Goal: Information Seeking & Learning: Learn about a topic

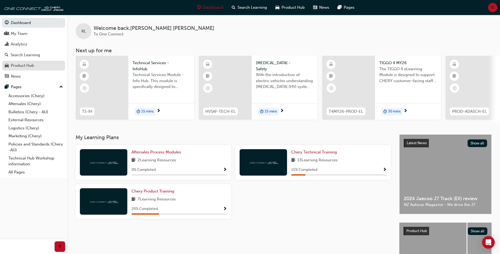
click at [33, 65] on div "Product Hub" at bounding box center [22, 65] width 23 height 6
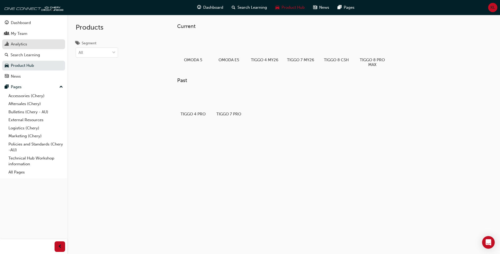
click at [22, 47] on div "Analytics" at bounding box center [19, 44] width 16 height 6
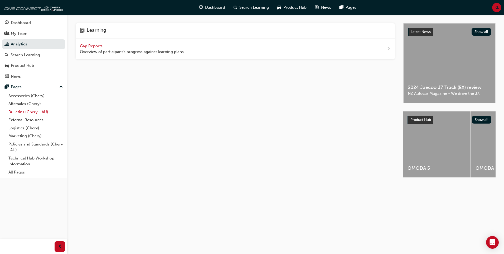
click at [25, 112] on link "Bulletins (Chery - AU)" at bounding box center [35, 112] width 59 height 8
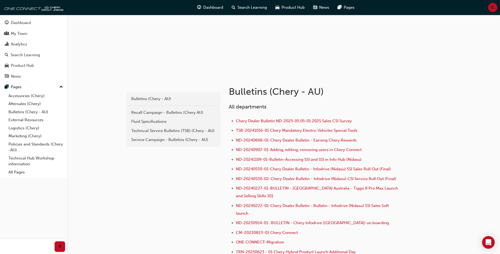
scroll to position [45, 0]
click at [1, 65] on div "Dashboard My Team Analytics Search Learning Product Hub News Pages Pages Access…" at bounding box center [33, 96] width 67 height 163
click at [7, 63] on span "car-icon" at bounding box center [7, 65] width 4 height 5
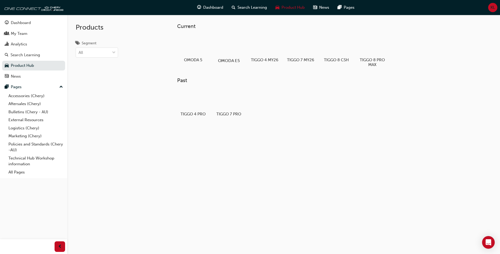
click at [230, 49] on div at bounding box center [228, 45] width 29 height 21
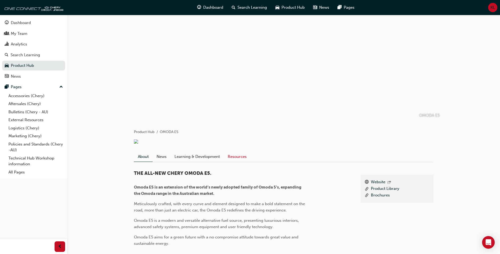
click at [235, 156] on link "Resources" at bounding box center [237, 156] width 27 height 10
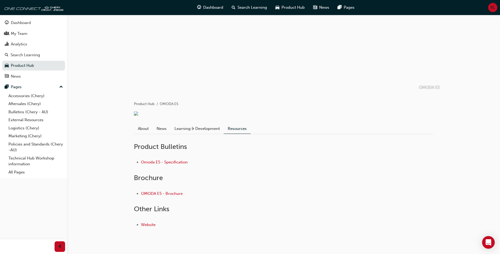
scroll to position [40, 0]
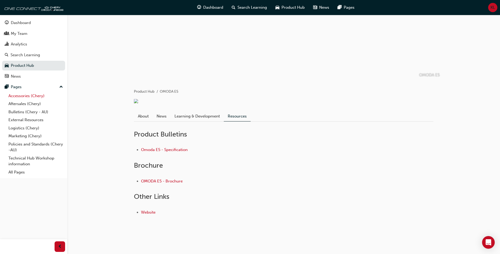
click at [23, 98] on link "Accessories (Chery)" at bounding box center [35, 96] width 59 height 8
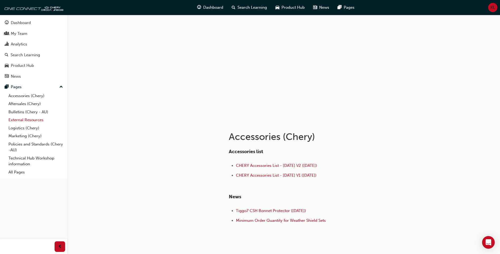
click at [31, 120] on link "External Resources" at bounding box center [35, 120] width 59 height 8
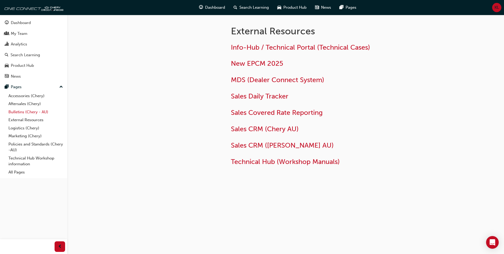
click at [31, 115] on link "Bulletins (Chery - AU)" at bounding box center [35, 112] width 59 height 8
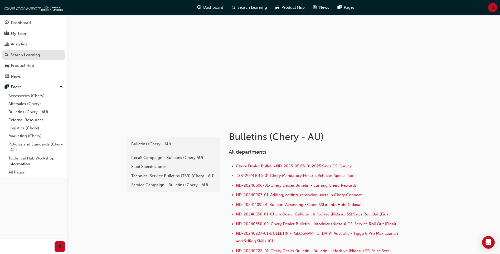
click at [26, 54] on div "Search Learning" at bounding box center [26, 55] width 30 height 6
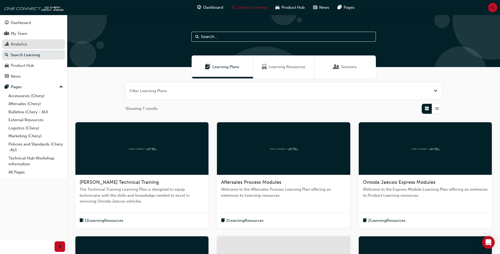
click at [26, 45] on div "Analytics" at bounding box center [19, 44] width 16 height 6
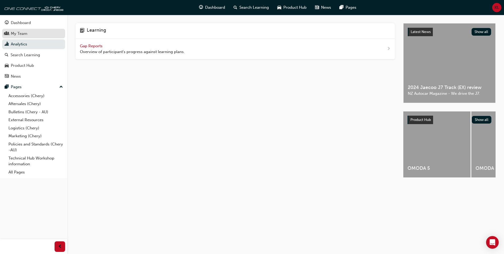
click at [26, 36] on div "My Team" at bounding box center [19, 34] width 17 height 6
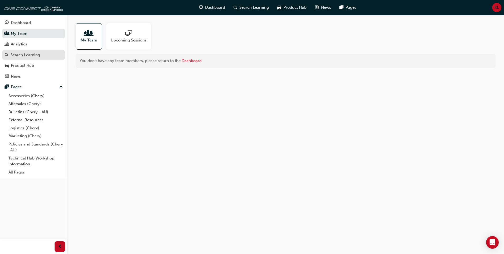
click at [23, 57] on div "Search Learning" at bounding box center [26, 55] width 30 height 6
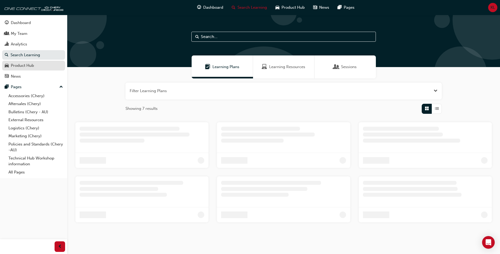
click at [21, 64] on div "Product Hub" at bounding box center [22, 65] width 23 height 6
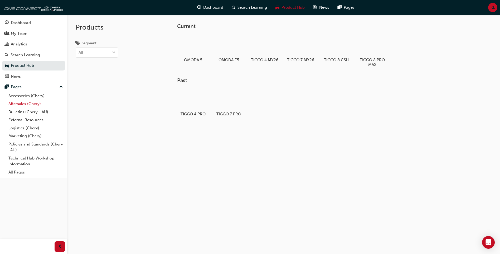
click at [18, 102] on link "Aftersales (Chery)" at bounding box center [35, 104] width 59 height 8
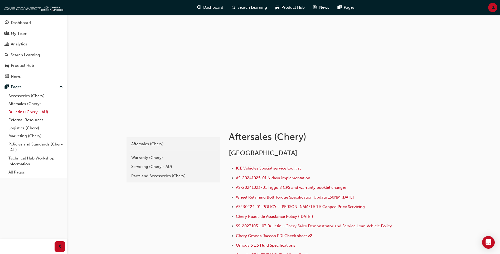
click at [19, 112] on link "Bulletins (Chery - AU)" at bounding box center [35, 112] width 59 height 8
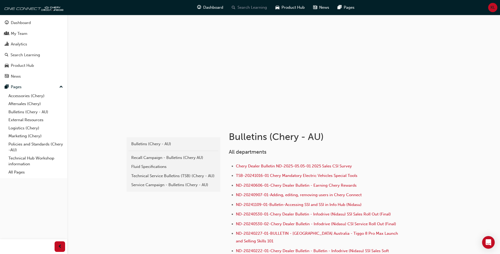
click at [244, 8] on span "Search Learning" at bounding box center [253, 7] width 30 height 6
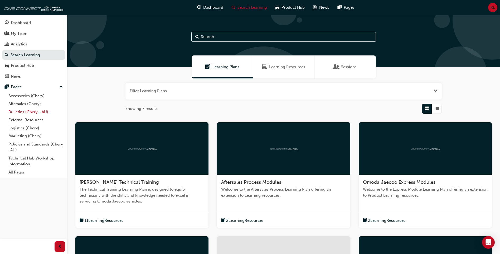
click at [21, 114] on link "Bulletins (Chery - AU)" at bounding box center [35, 112] width 59 height 8
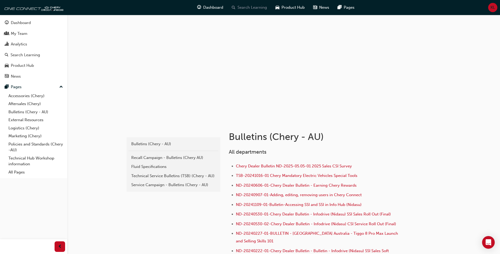
click at [252, 7] on span "Search Learning" at bounding box center [253, 7] width 30 height 6
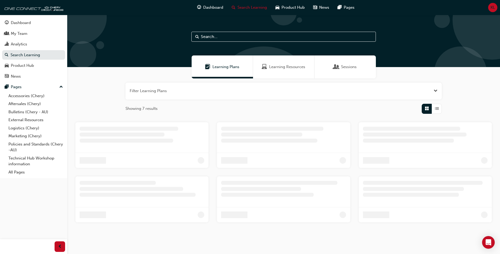
click at [269, 37] on input "text" at bounding box center [283, 37] width 185 height 10
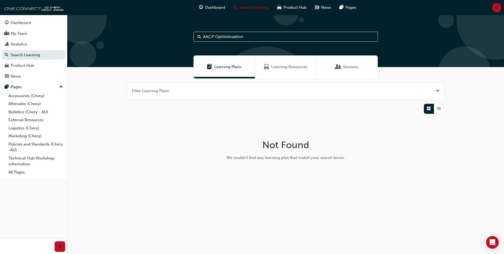
type input "AACP Optiminsation"
drag, startPoint x: 269, startPoint y: 37, endPoint x: 170, endPoint y: 29, distance: 99.7
click at [170, 29] on div "AACP Optiminsation" at bounding box center [285, 41] width 437 height 52
click at [26, 110] on link "Bulletins (Chery - AU)" at bounding box center [35, 112] width 59 height 8
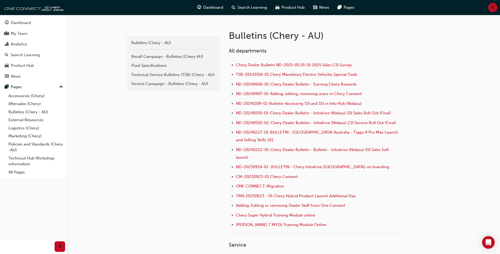
scroll to position [79, 0]
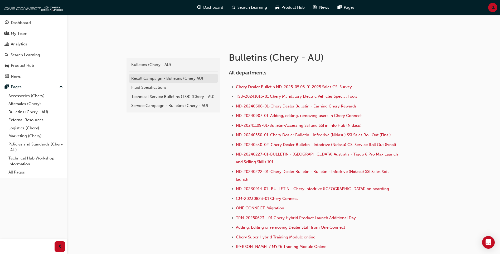
click at [189, 82] on link "Recall Campaign - Bulletins (Chery AU)" at bounding box center [174, 78] width 90 height 9
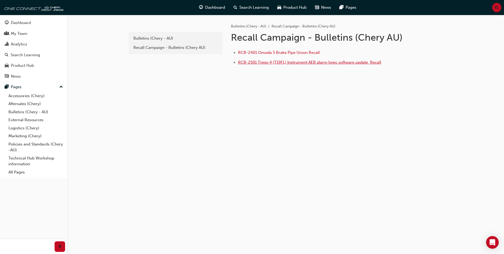
click at [301, 62] on span "RCB-2501 Tiggo 4 (T19FL) Instrument AEB alarm logic software update ﻿ Recall" at bounding box center [309, 62] width 143 height 5
click at [284, 53] on span "RCB-2401 Omoda 5 Brake Pipe Union Recall" at bounding box center [279, 52] width 82 height 5
click at [147, 40] on div "Bulletins (Chery - AU)" at bounding box center [175, 38] width 84 height 6
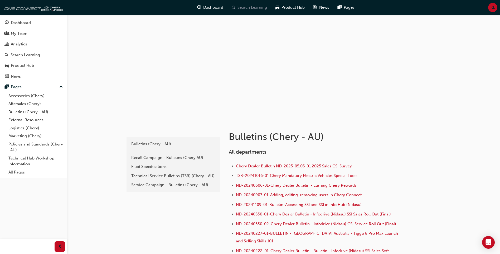
click at [257, 7] on span "Search Learning" at bounding box center [253, 7] width 30 height 6
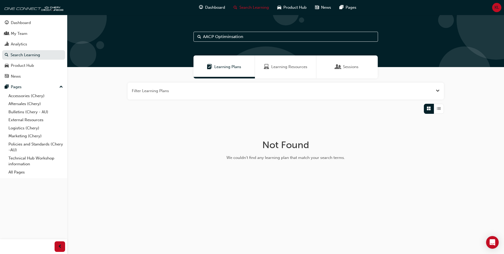
click at [269, 40] on input "AACP Optiminsation" at bounding box center [286, 37] width 185 height 10
type input "A"
type input "c"
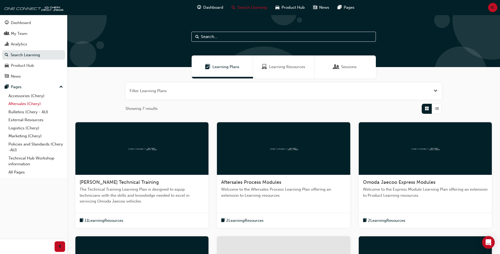
click at [41, 103] on link "Aftersales (Chery)" at bounding box center [35, 104] width 59 height 8
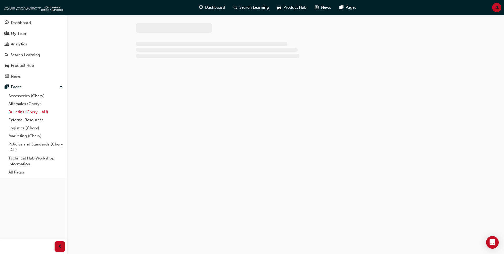
click at [37, 110] on link "Bulletins (Chery - AU)" at bounding box center [35, 112] width 59 height 8
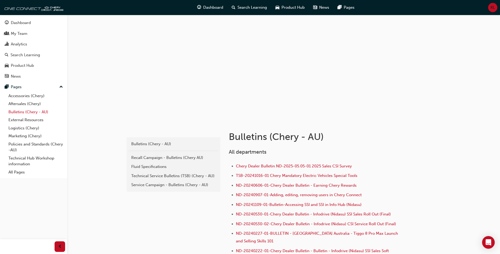
click at [31, 113] on link "Bulletins (Chery - AU)" at bounding box center [35, 112] width 59 height 8
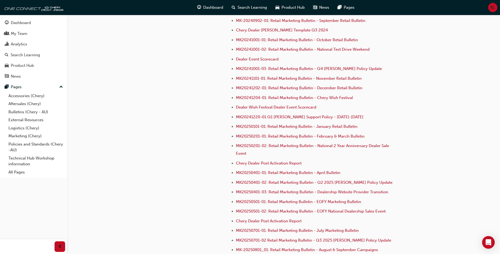
scroll to position [1363, 0]
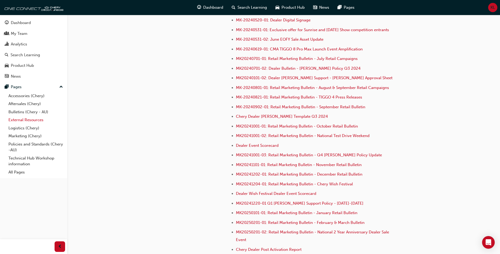
click at [36, 119] on link "External Resources" at bounding box center [35, 120] width 59 height 8
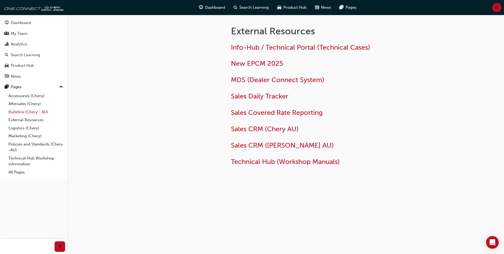
click at [40, 112] on link "Bulletins (Chery - AU)" at bounding box center [35, 112] width 59 height 8
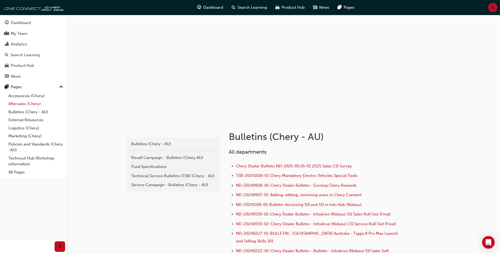
click at [32, 103] on link "Aftersales (Chery)" at bounding box center [35, 104] width 59 height 8
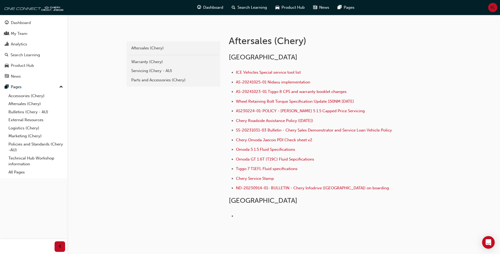
scroll to position [65, 0]
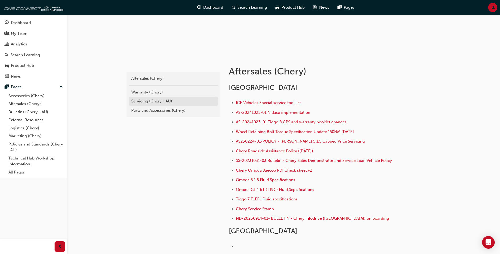
click at [181, 99] on div "Servicing (Chery - AU)" at bounding box center [173, 101] width 84 height 6
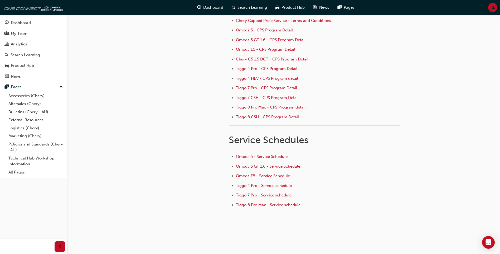
scroll to position [69, 0]
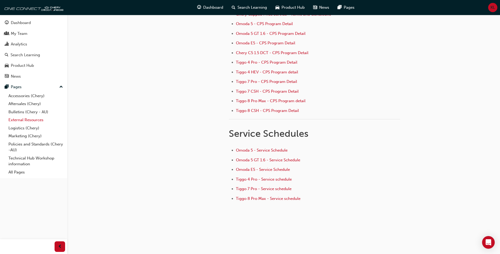
click at [28, 118] on link "External Resources" at bounding box center [35, 120] width 59 height 8
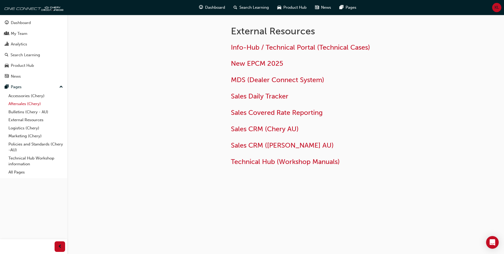
click at [33, 102] on link "Aftersales (Chery)" at bounding box center [35, 104] width 59 height 8
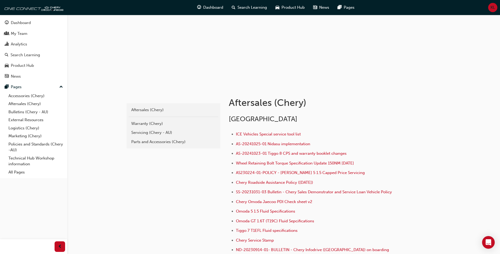
scroll to position [53, 0]
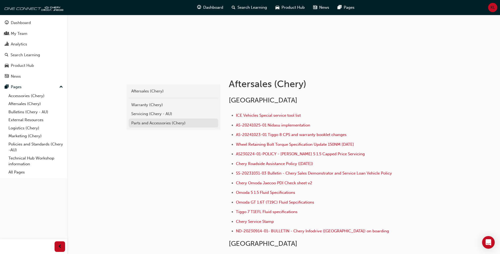
click at [134, 122] on div "Parts and Accessories (Chery)" at bounding box center [173, 123] width 84 height 6
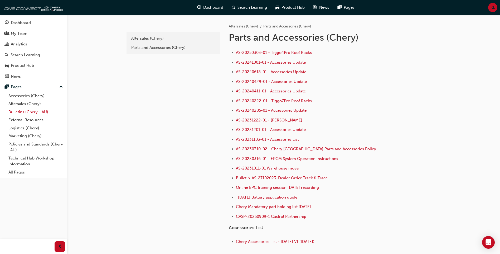
click at [39, 110] on link "Bulletins (Chery - AU)" at bounding box center [35, 112] width 59 height 8
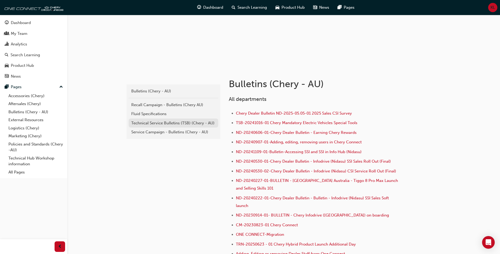
scroll to position [105, 0]
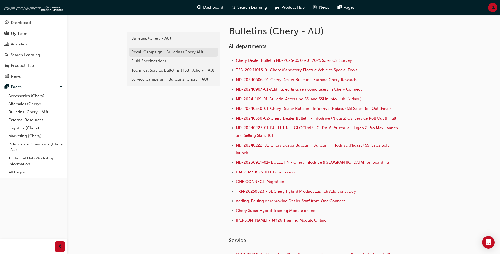
click at [172, 50] on div "Recall Campaign - Bulletins (Chery AU)" at bounding box center [173, 52] width 84 height 6
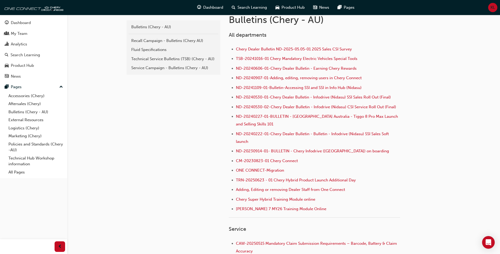
scroll to position [105, 0]
